Goal: Transaction & Acquisition: Purchase product/service

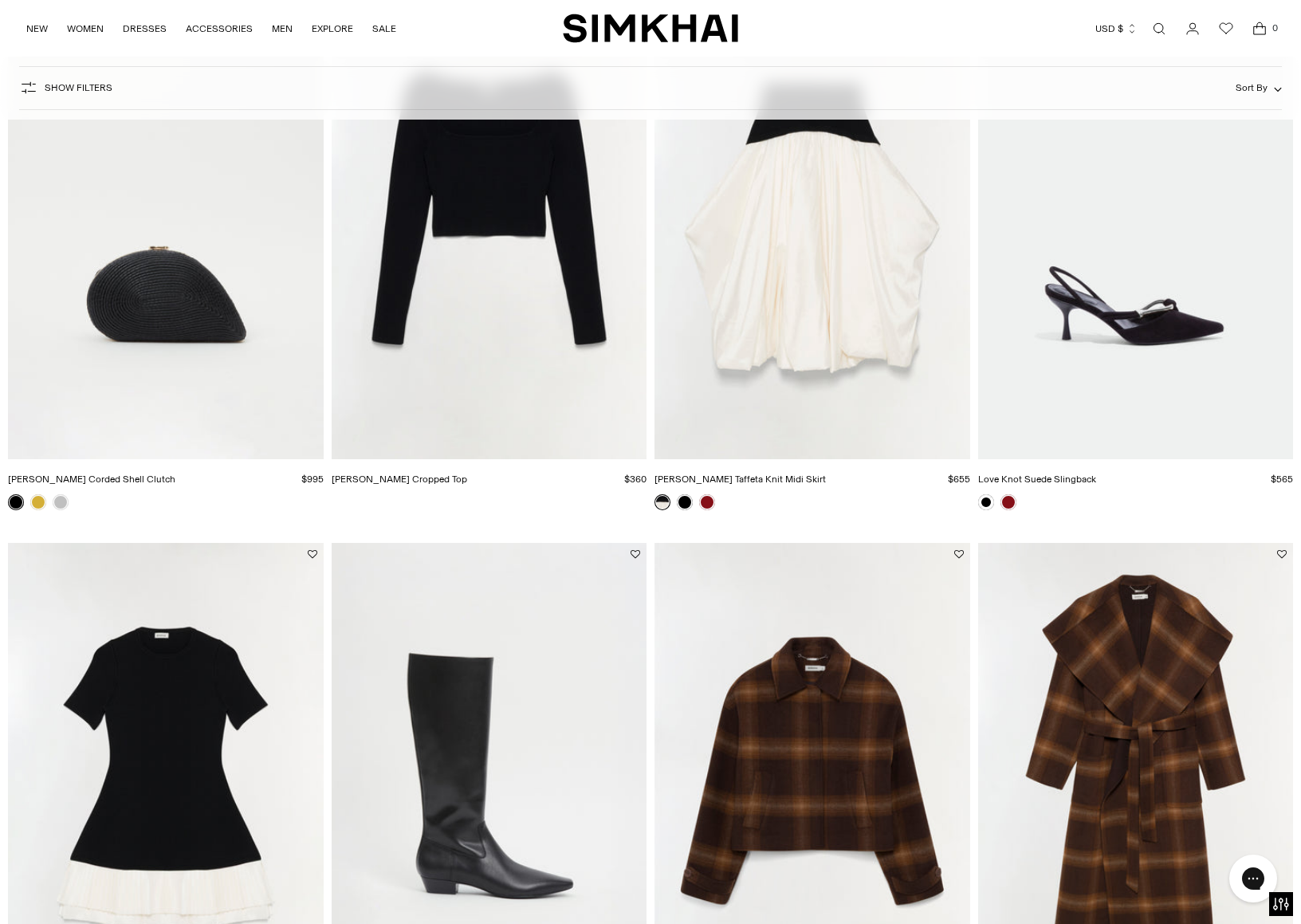
scroll to position [1307, 0]
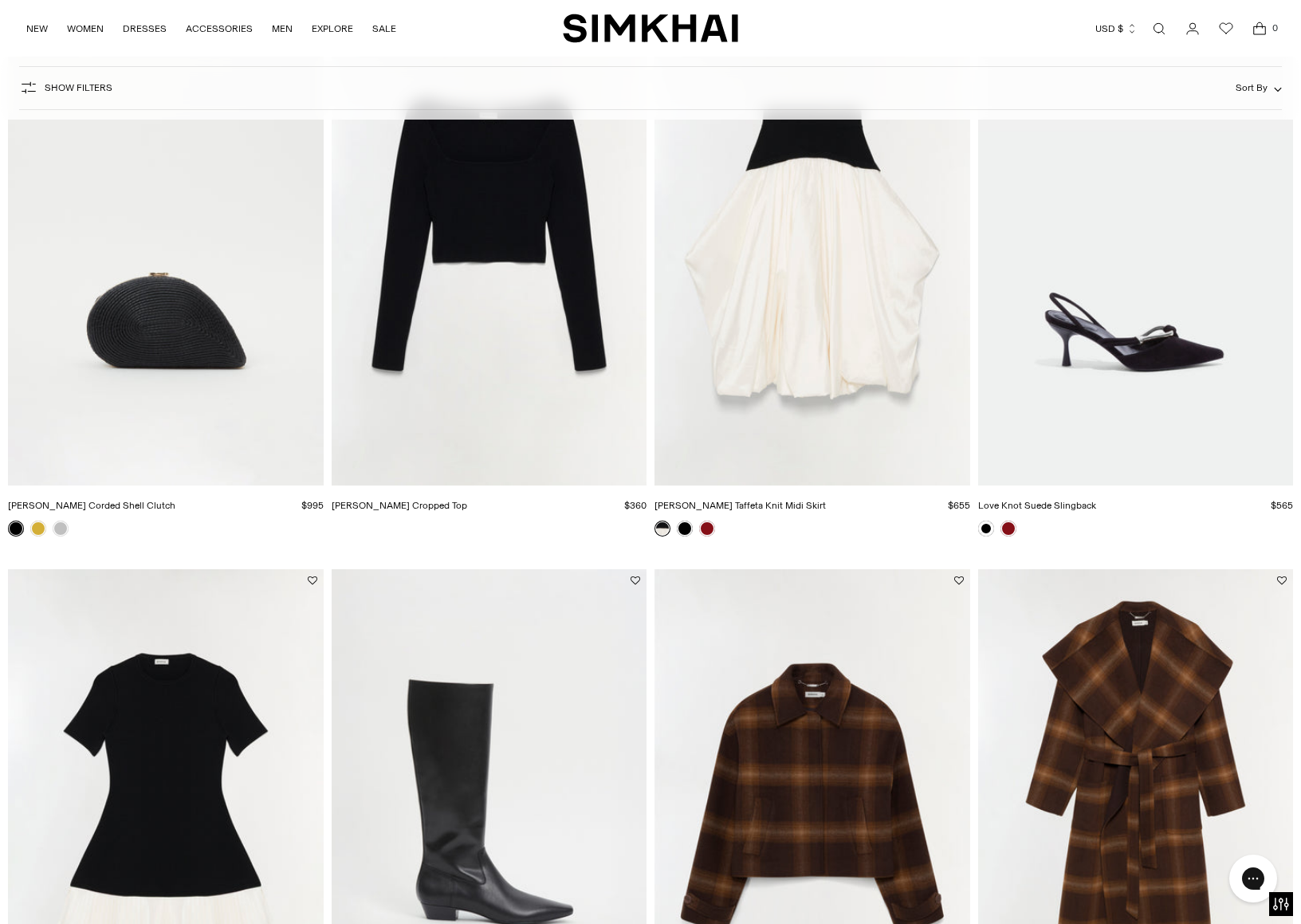
click at [0, 0] on img "Mulhollond Wool Robe Coat" at bounding box center [0, 0] width 0 height 0
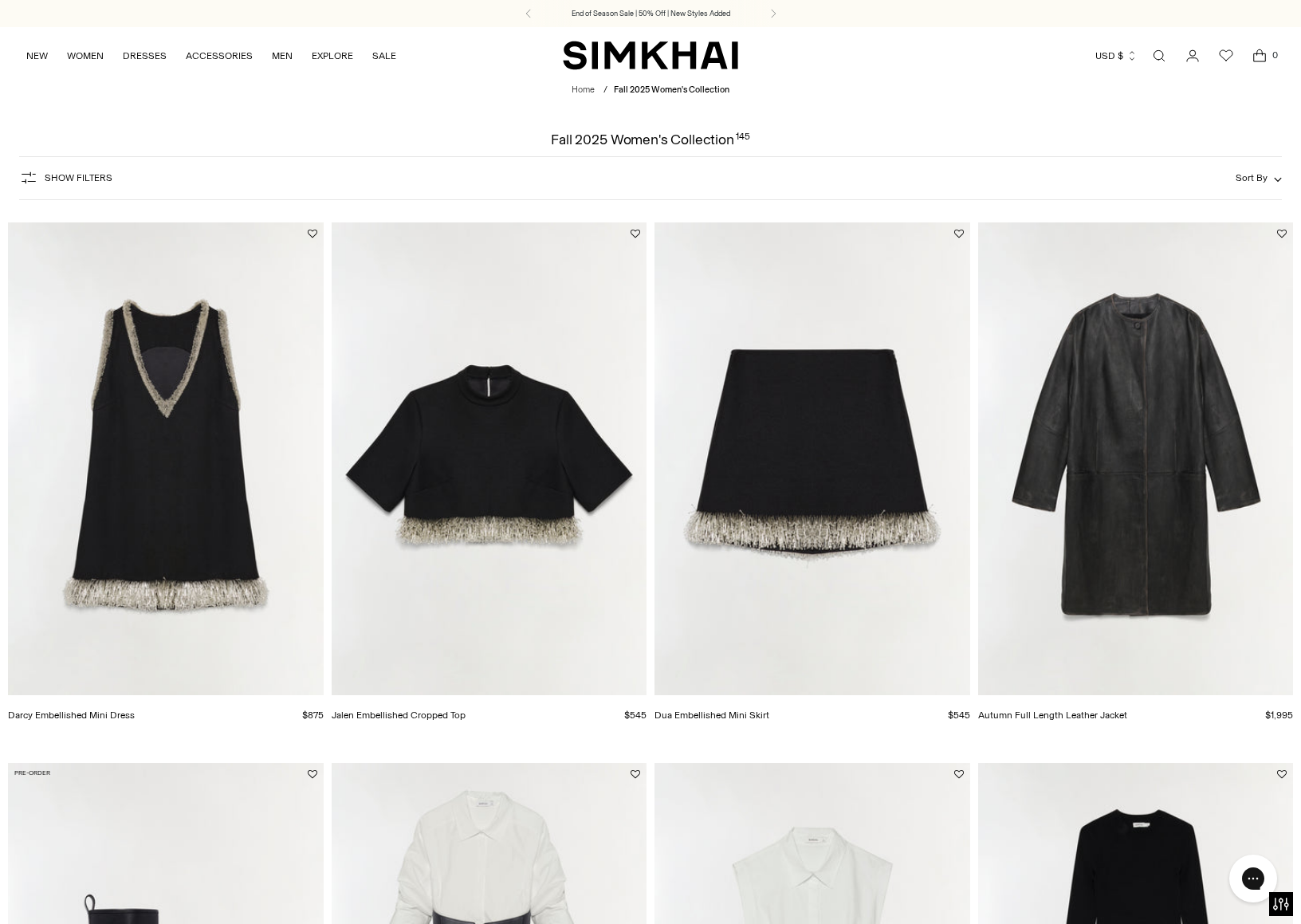
scroll to position [0, 0]
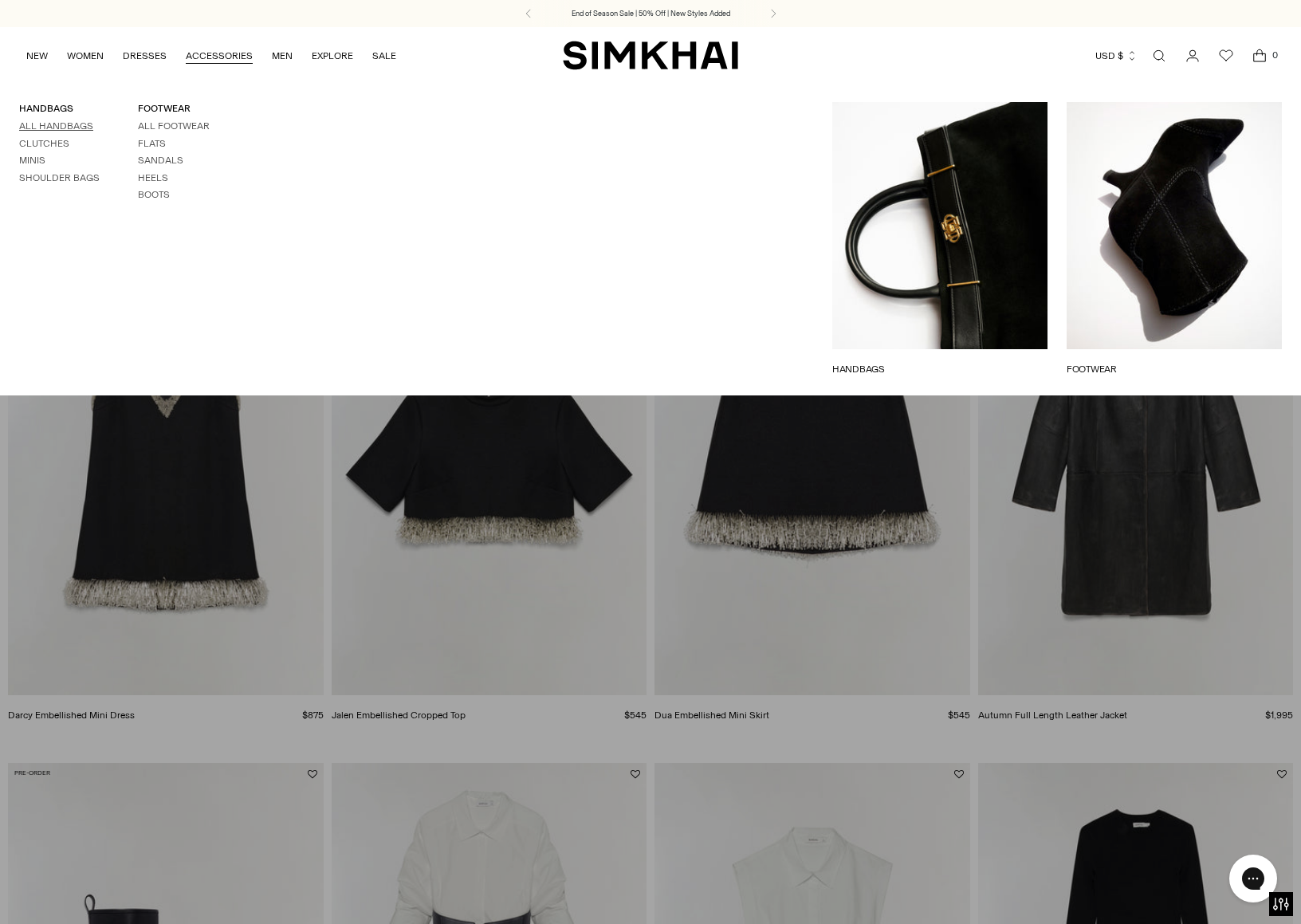
click at [44, 125] on link "All Handbags" at bounding box center [56, 126] width 74 height 11
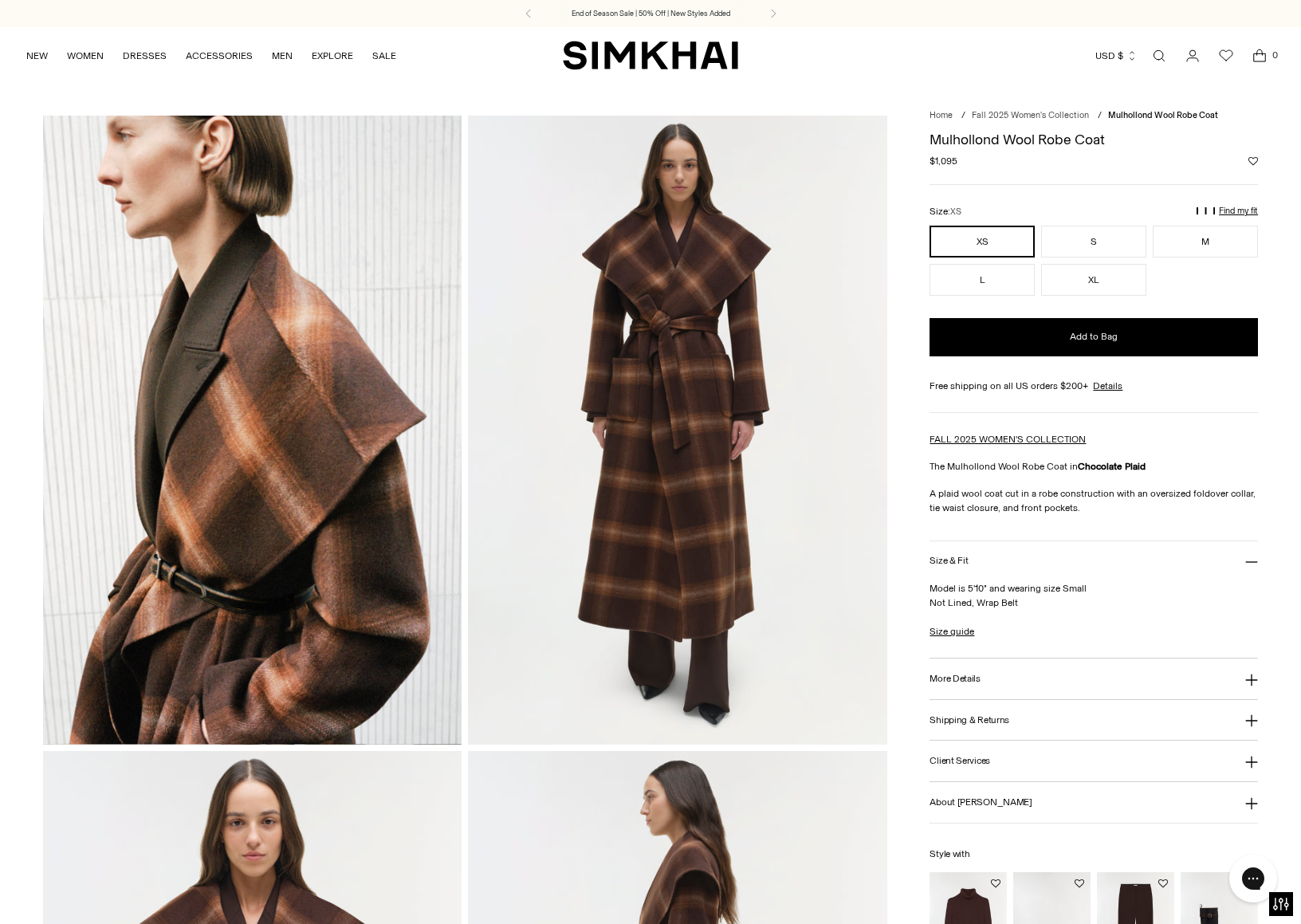
click at [194, 173] on img at bounding box center [252, 429] width 419 height 628
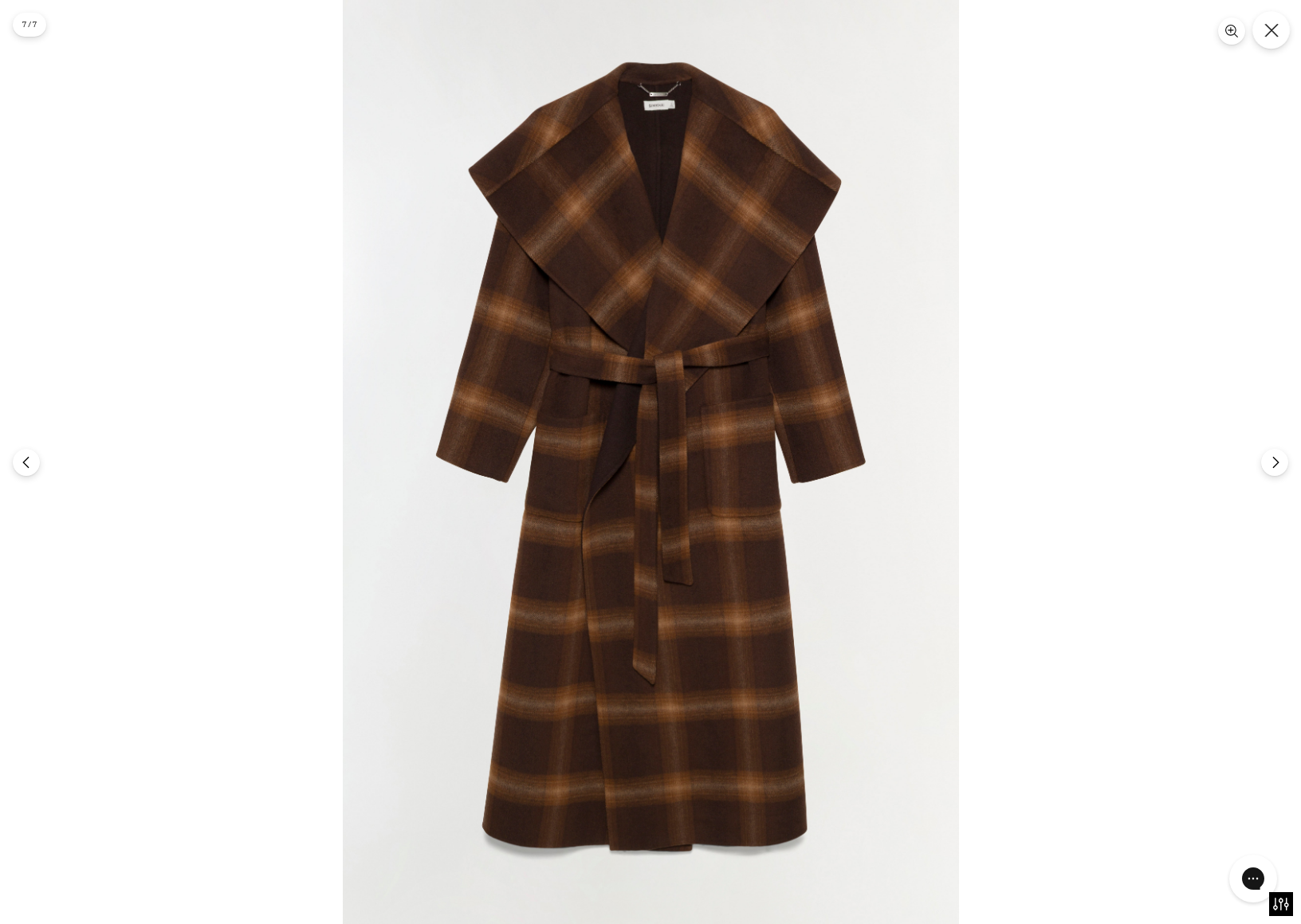
click at [1272, 23] on icon "Close" at bounding box center [1272, 30] width 15 height 15
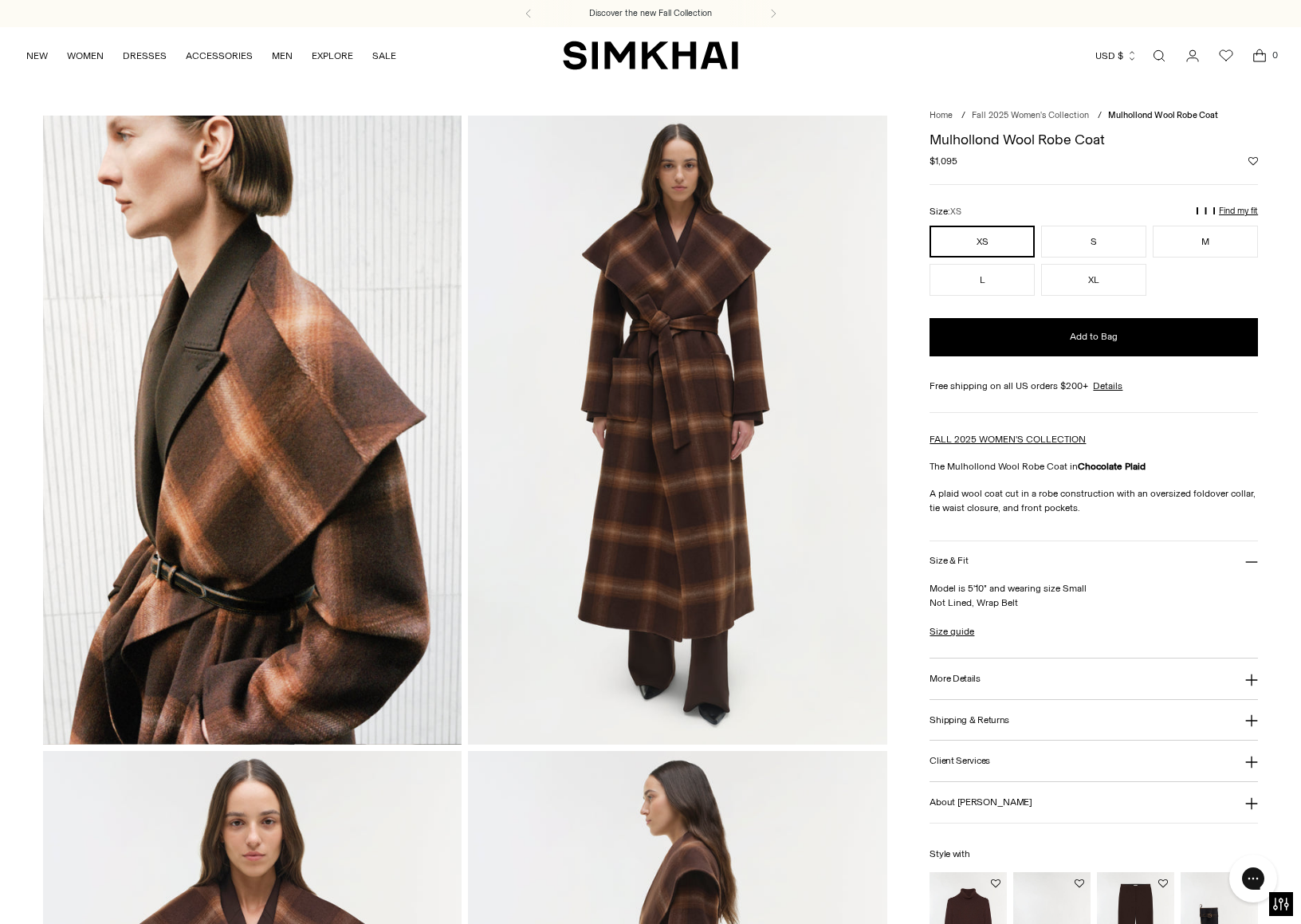
click at [325, 263] on img at bounding box center [252, 429] width 419 height 628
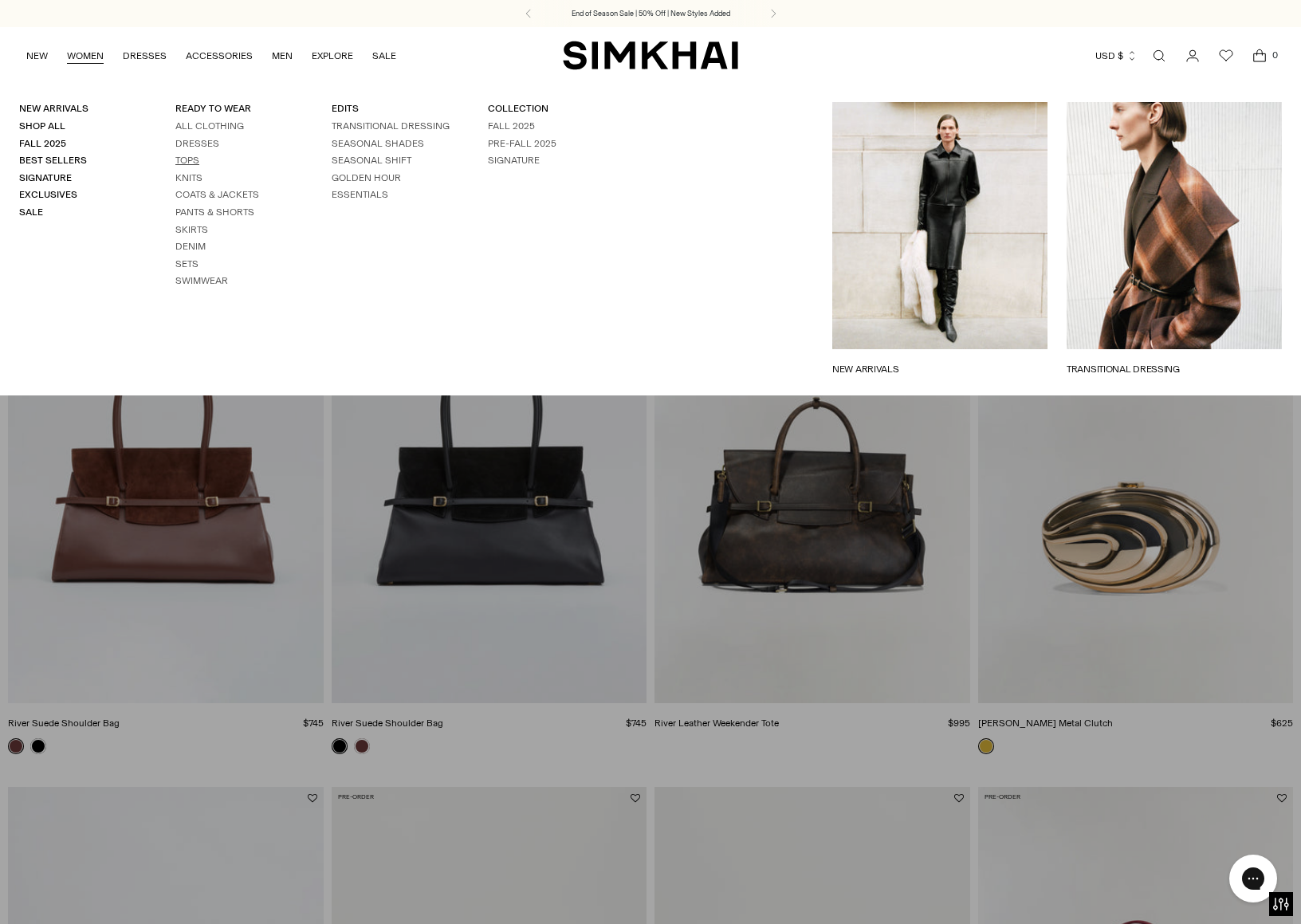
click at [180, 159] on link "Tops" at bounding box center [187, 160] width 24 height 11
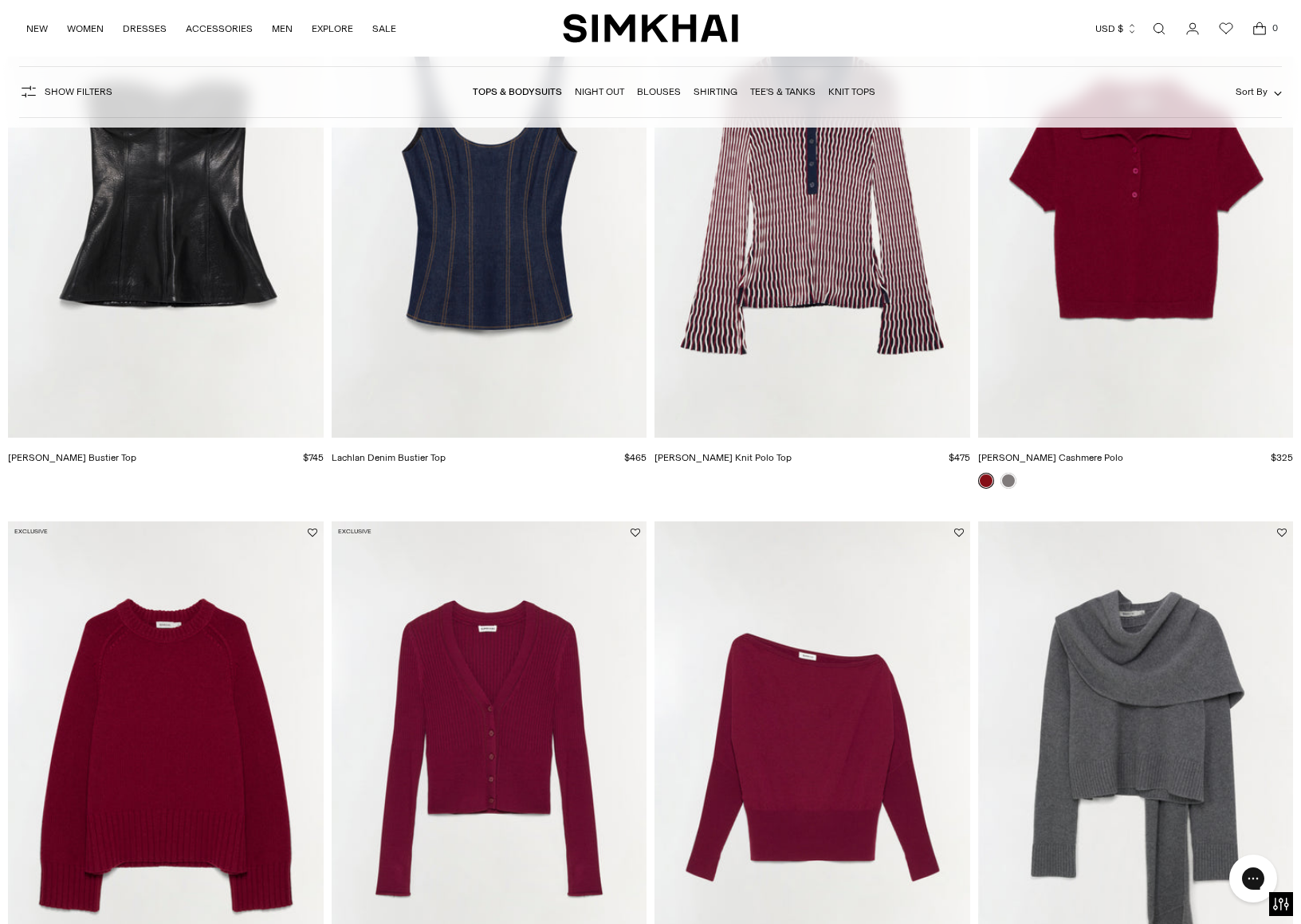
scroll to position [257, 0]
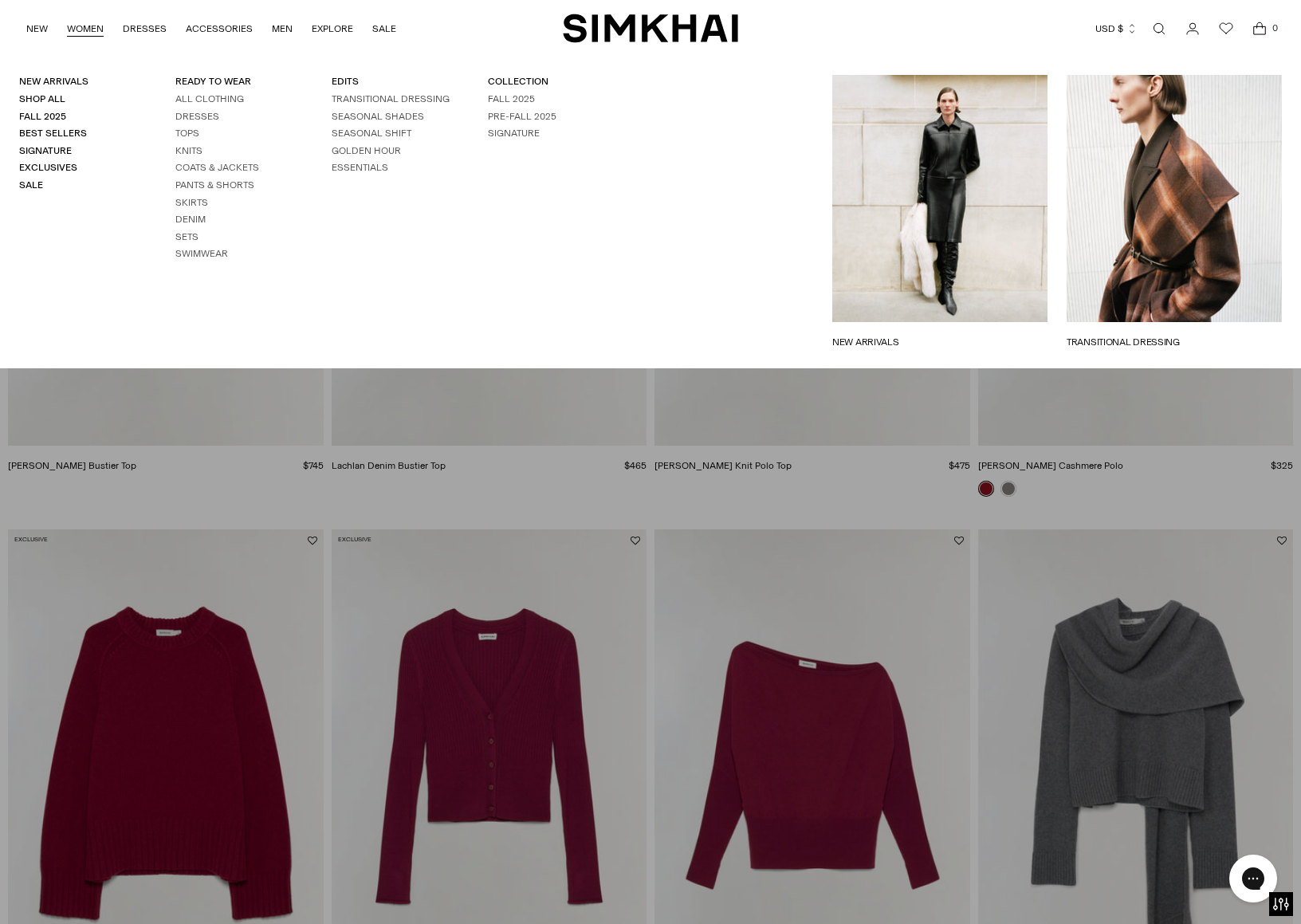
click at [74, 31] on link "WOMEN" at bounding box center [85, 28] width 36 height 35
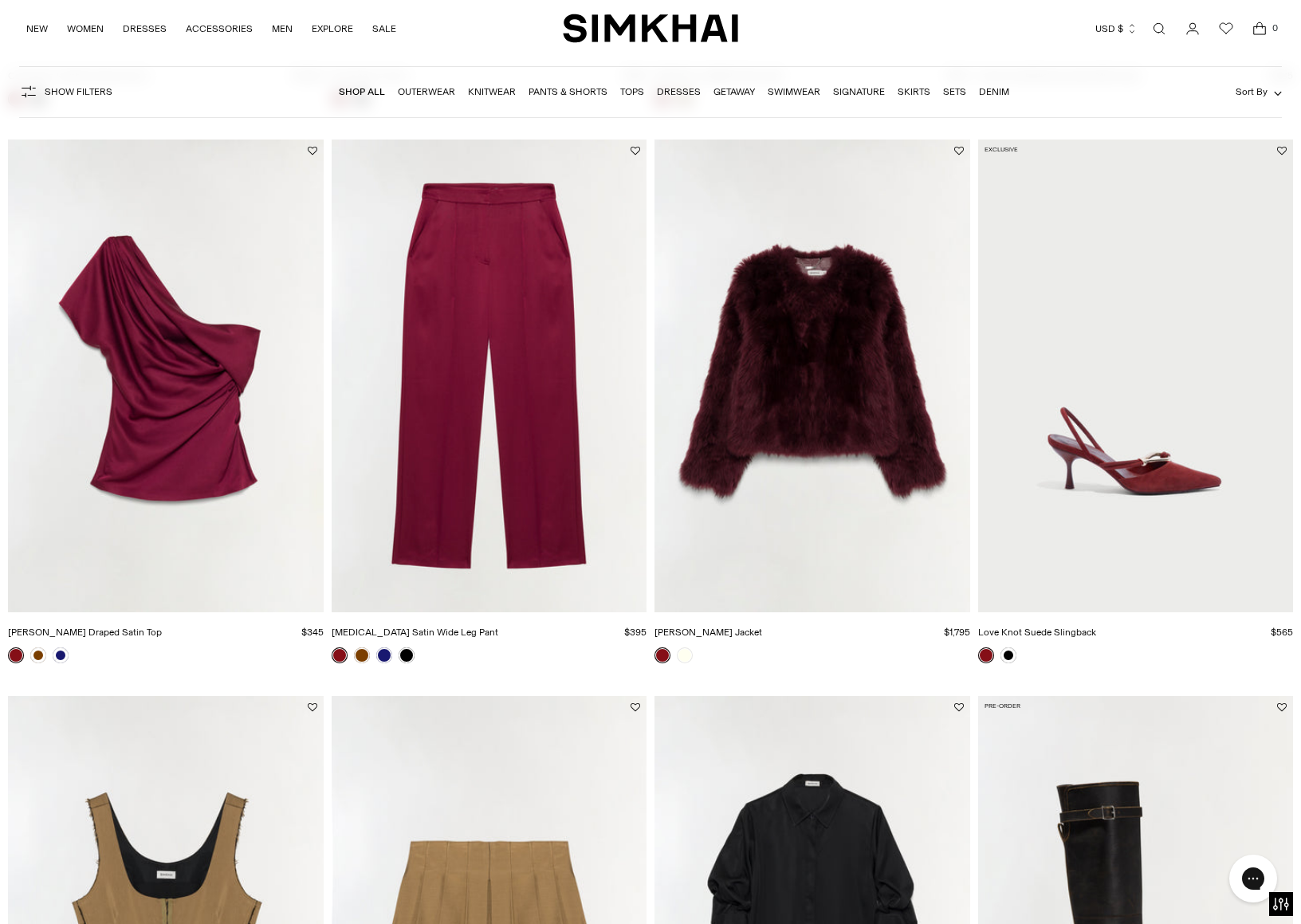
scroll to position [650, 0]
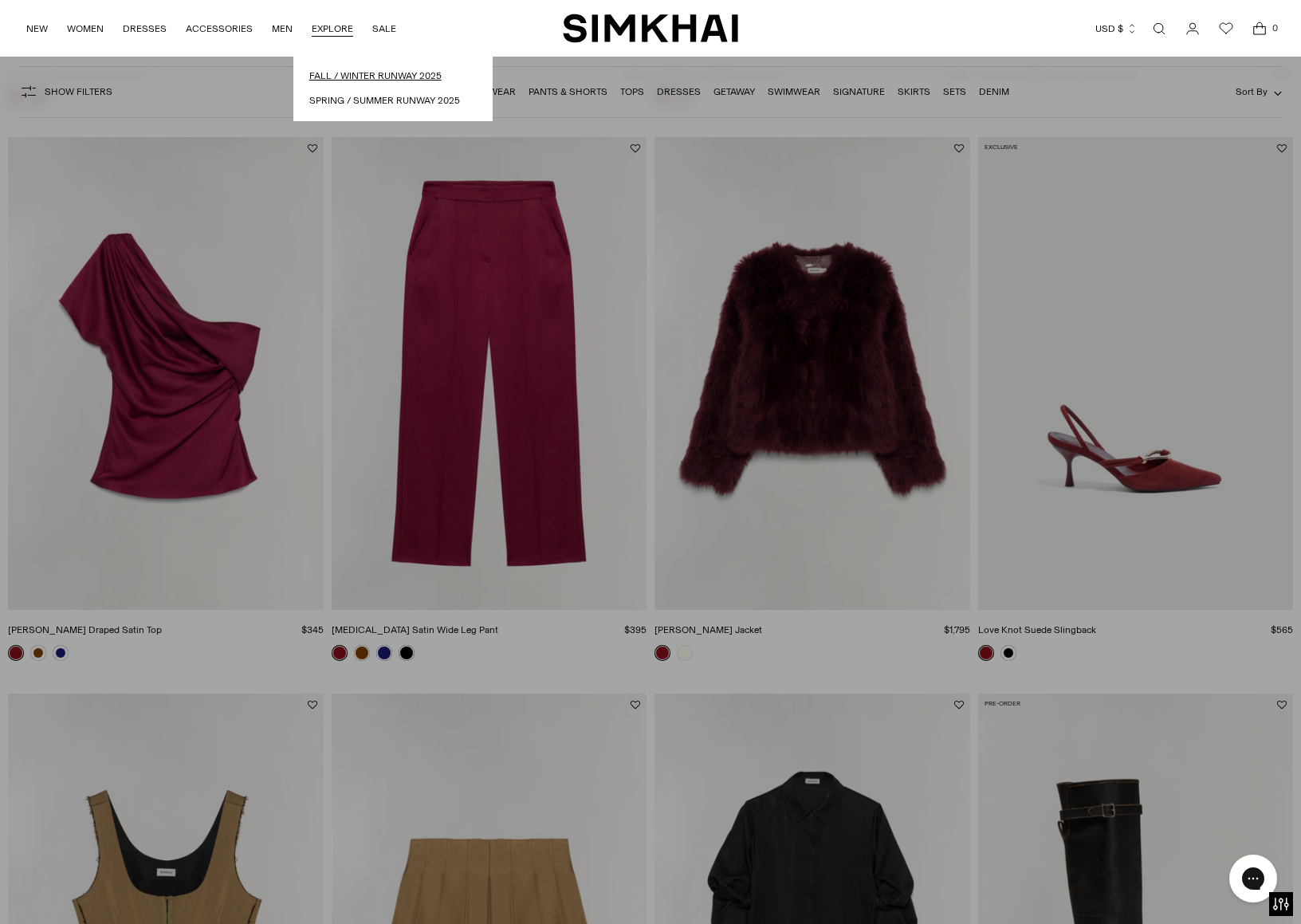
click at [351, 75] on link "Fall / Winter Runway 2025" at bounding box center [392, 75] width 167 height 15
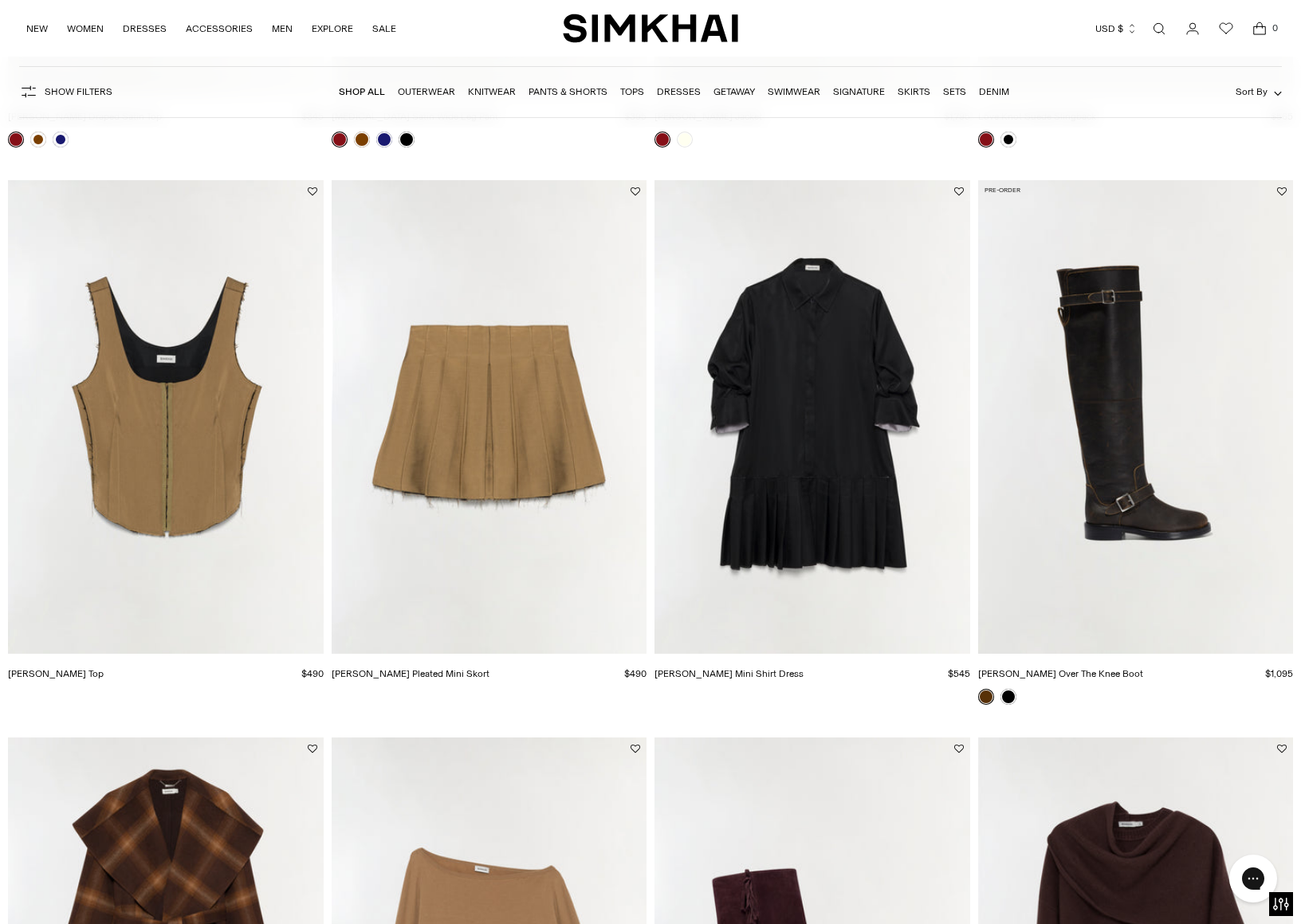
scroll to position [1215, 0]
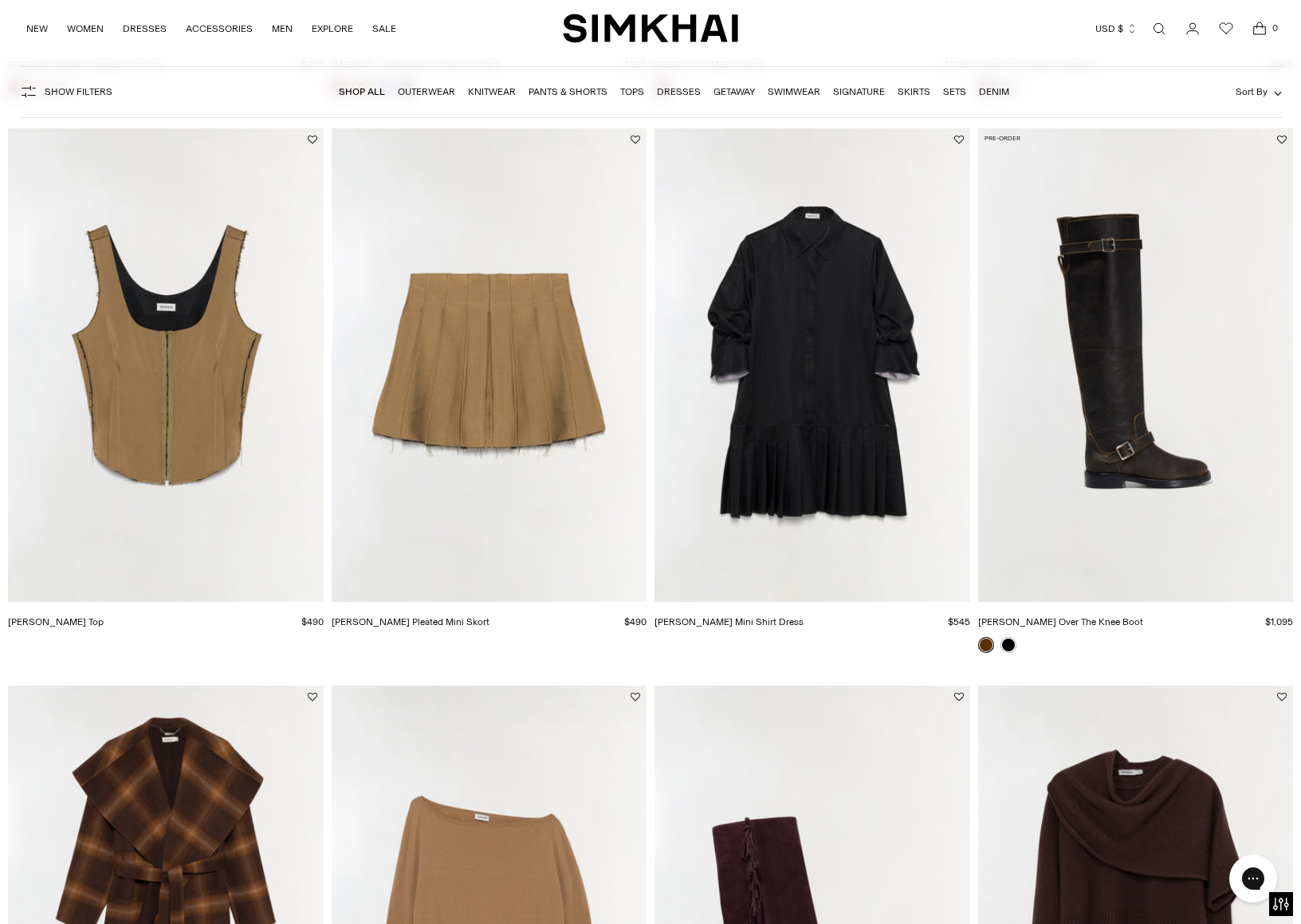
click at [0, 0] on img "Noah Leather Over The Knee Boot" at bounding box center [0, 0] width 0 height 0
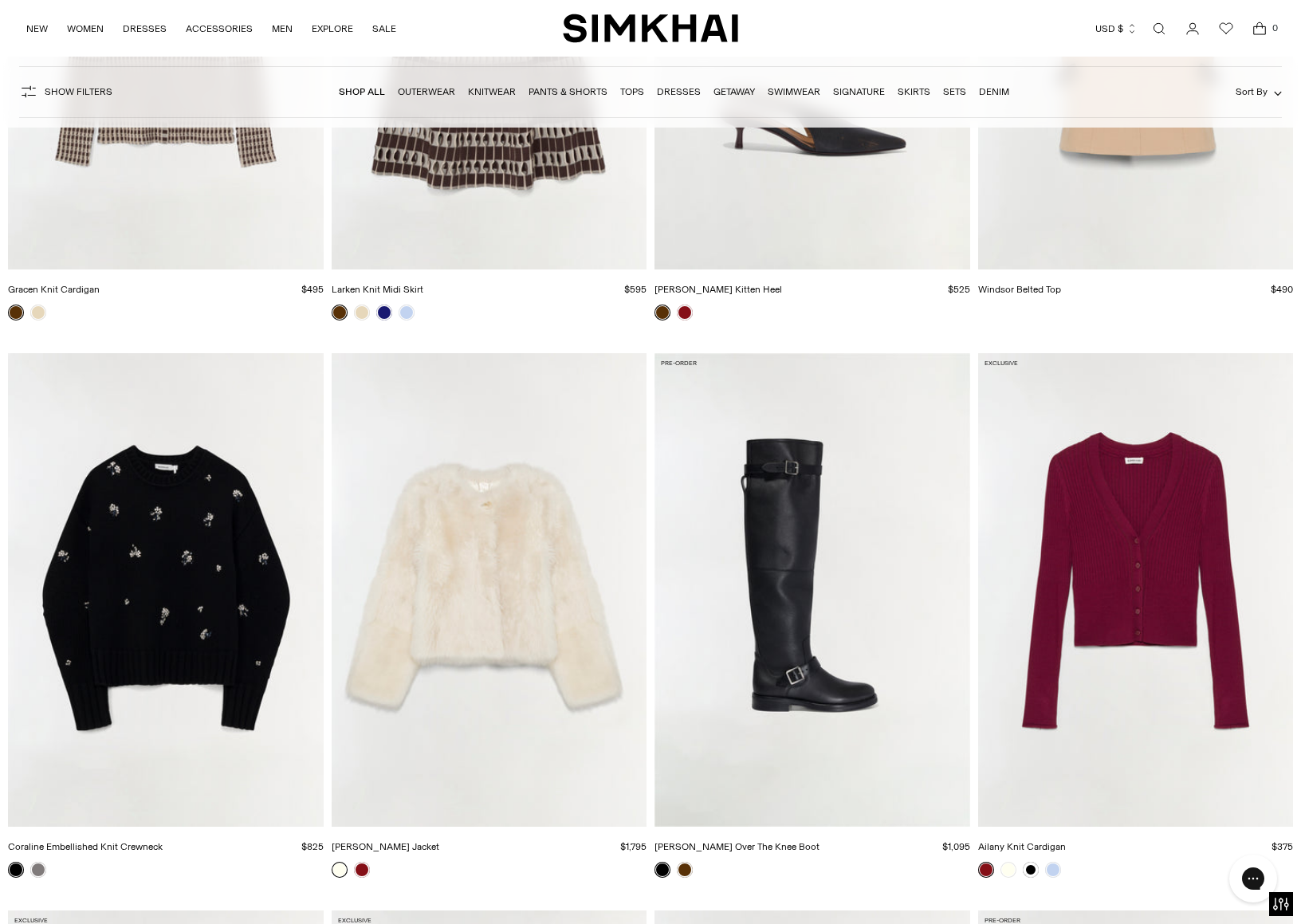
scroll to position [3373, 0]
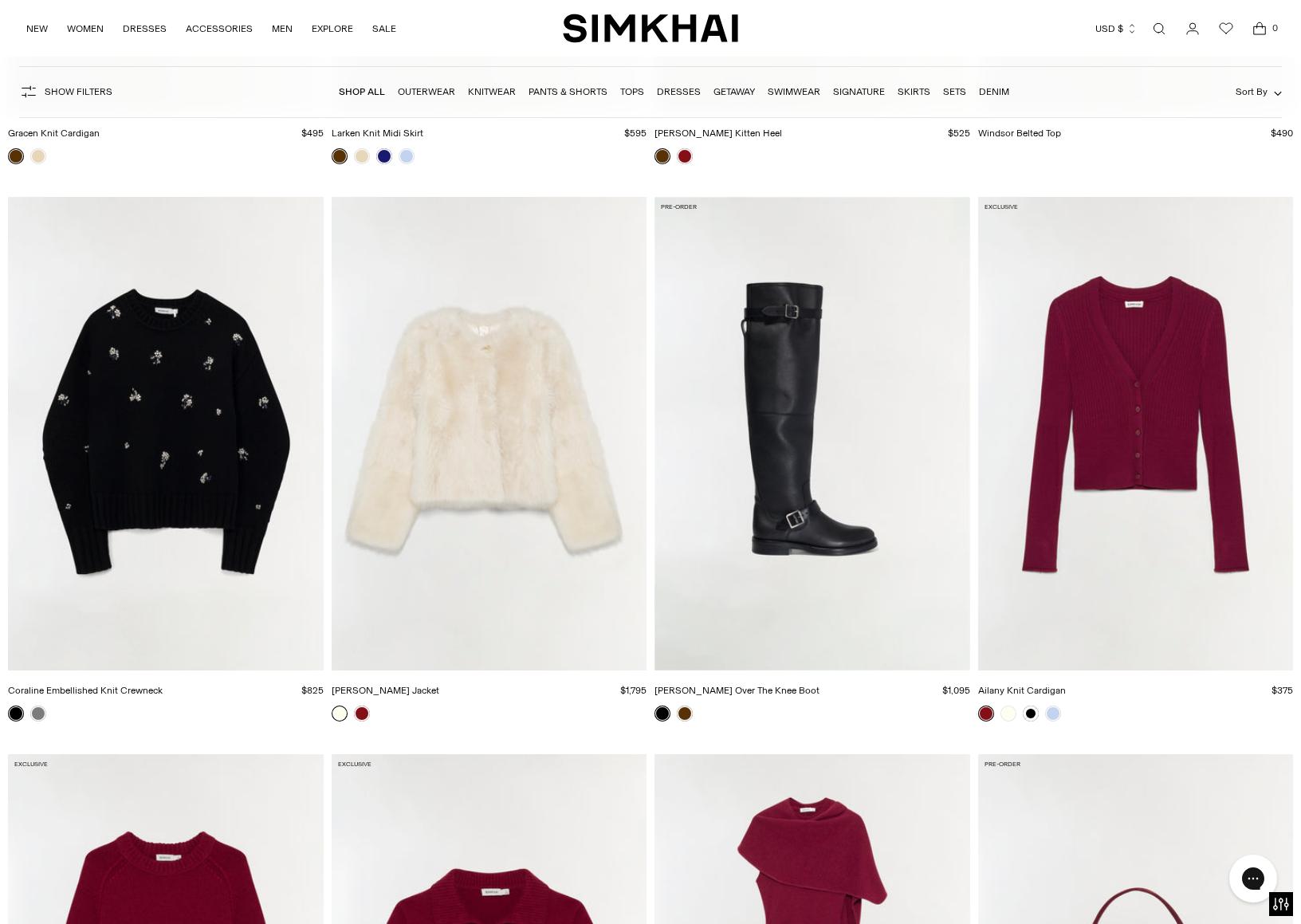
click at [0, 0] on img "Natasha Shearling Jacket" at bounding box center [0, 0] width 0 height 0
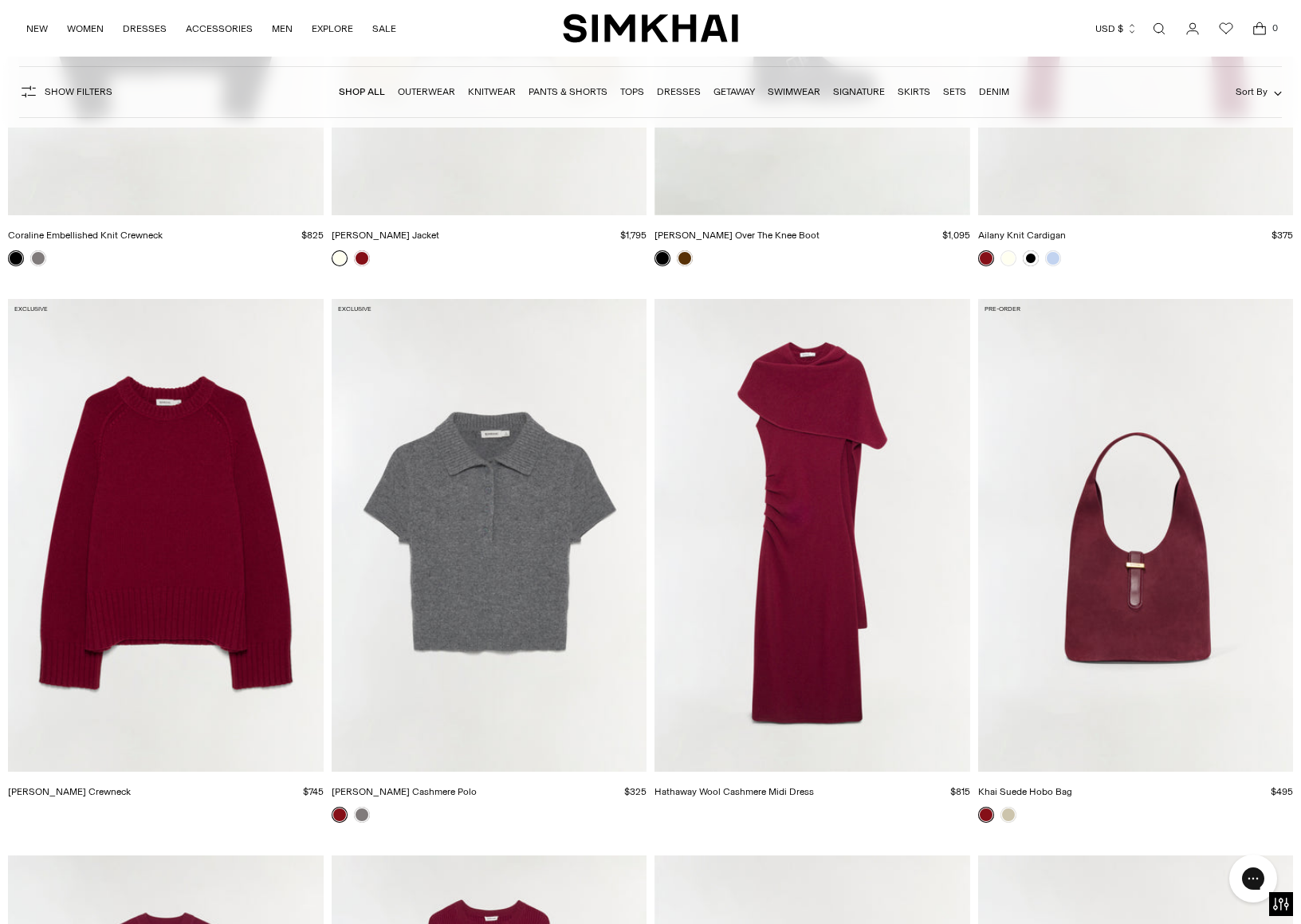
scroll to position [3731, 0]
